Goal: Navigation & Orientation: Find specific page/section

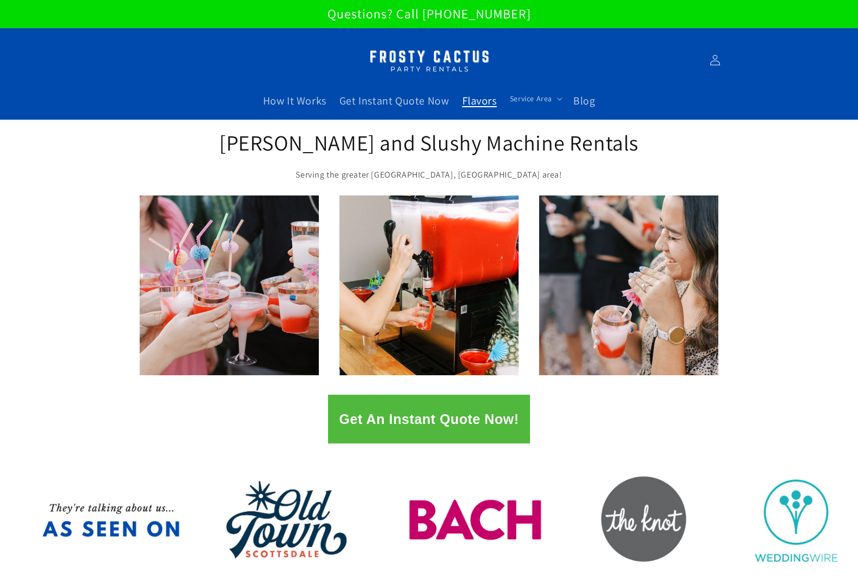
click at [476, 102] on span "Flavors" at bounding box center [479, 101] width 35 height 14
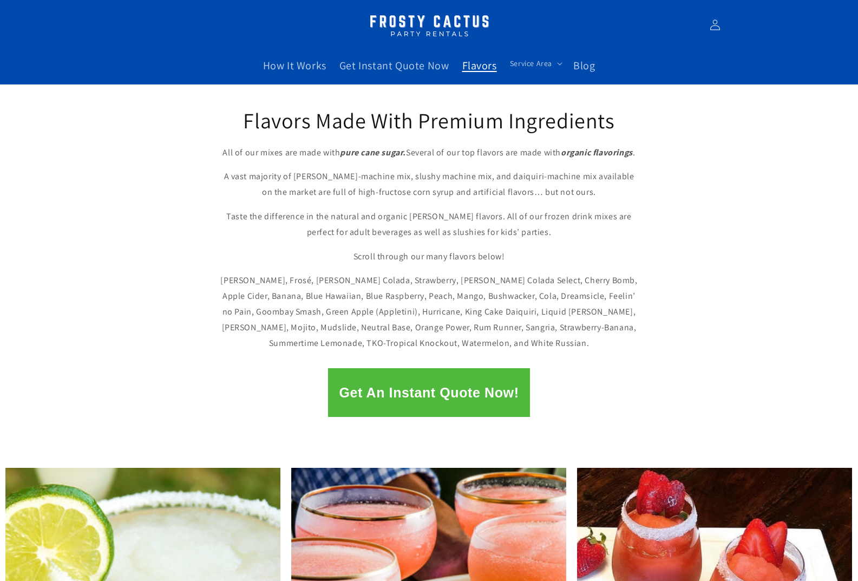
scroll to position [54, 0]
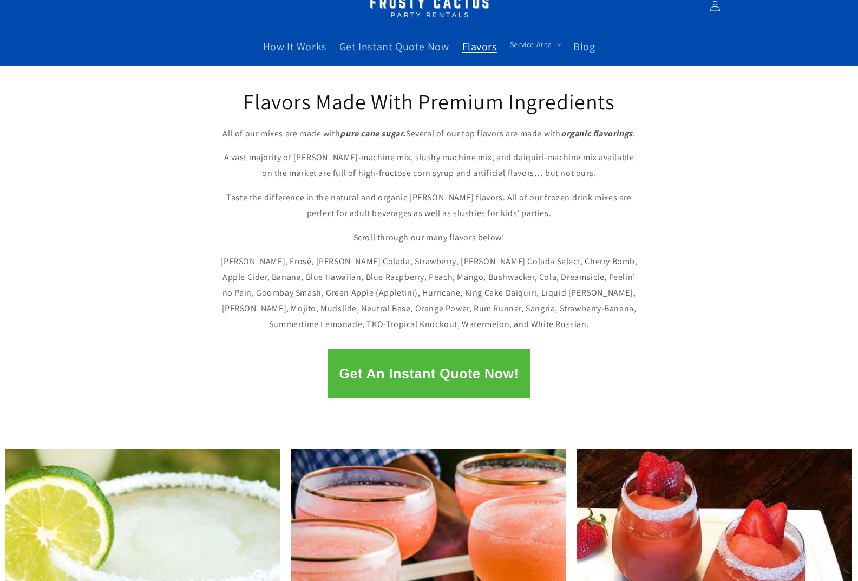
click at [764, 169] on div "Flavors Made With Premium Ingredients All of our mixes are made with pure cane …" at bounding box center [429, 202] width 858 height 275
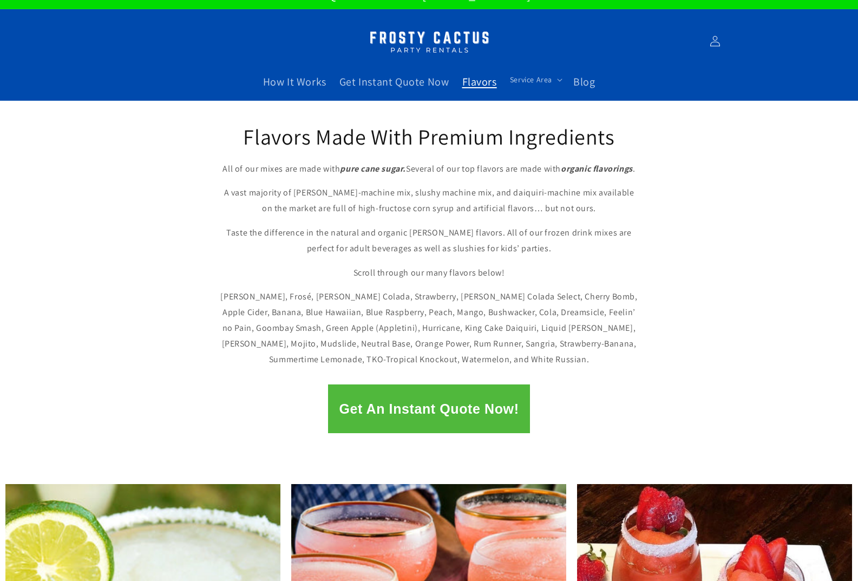
scroll to position [0, 0]
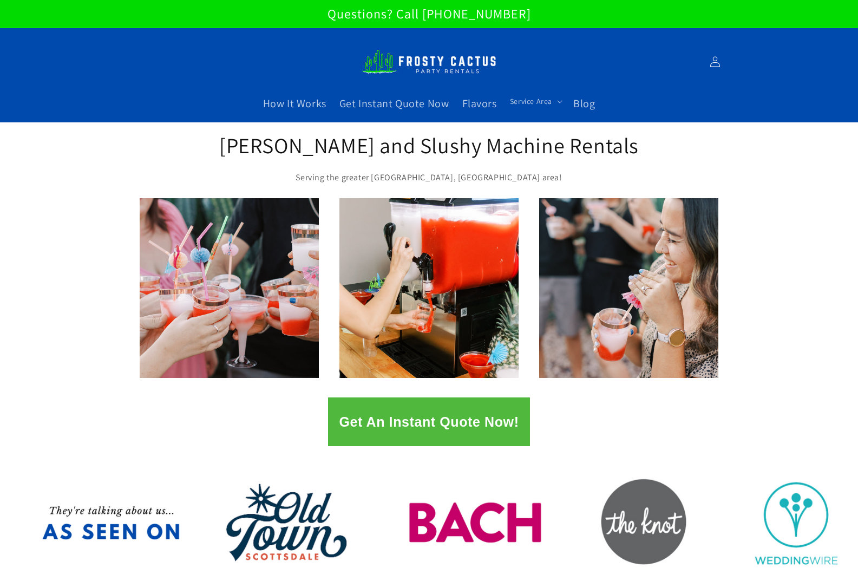
click at [826, 398] on div "Get An Instant Quote Now!" at bounding box center [429, 421] width 858 height 49
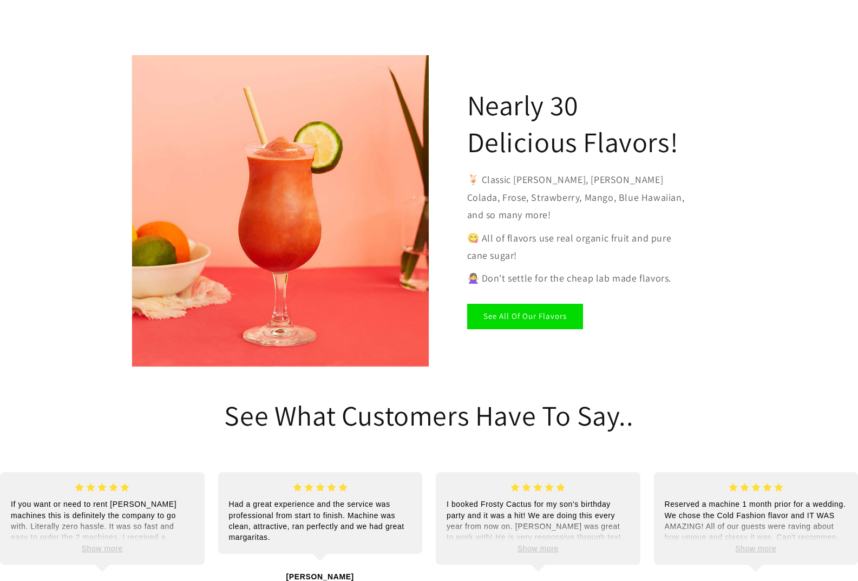
scroll to position [1515, 0]
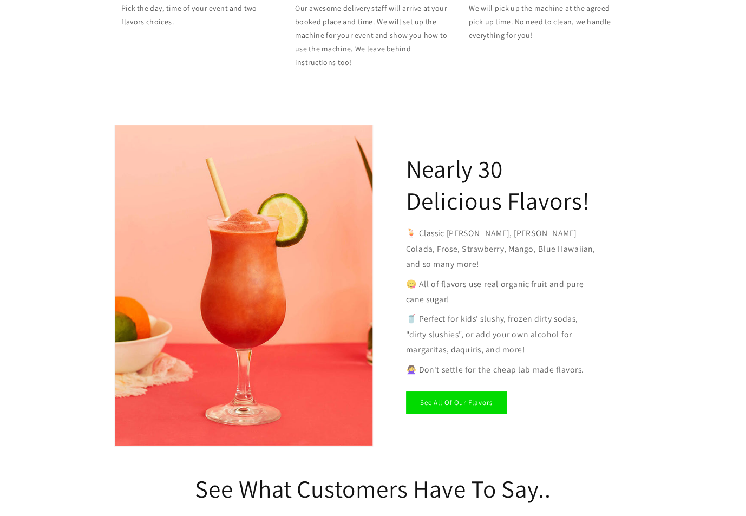
scroll to position [1554, 0]
